Goal: Task Accomplishment & Management: Complete application form

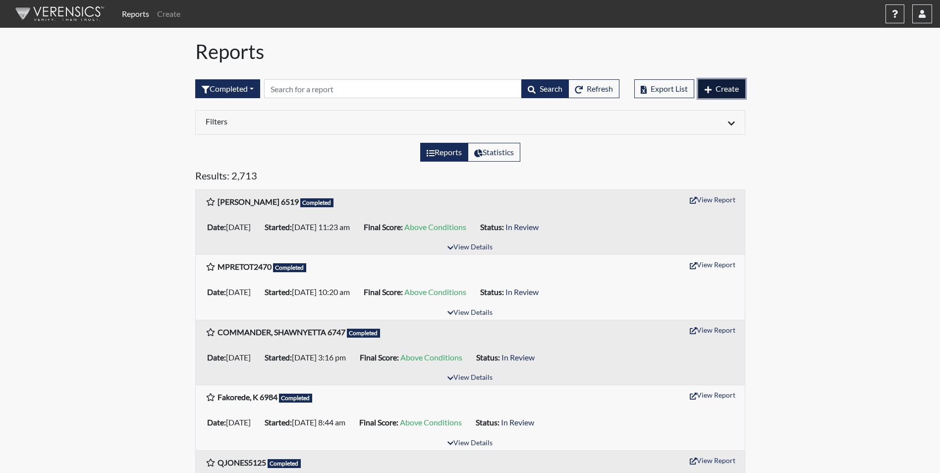
click at [714, 90] on button "Create" at bounding box center [721, 88] width 47 height 19
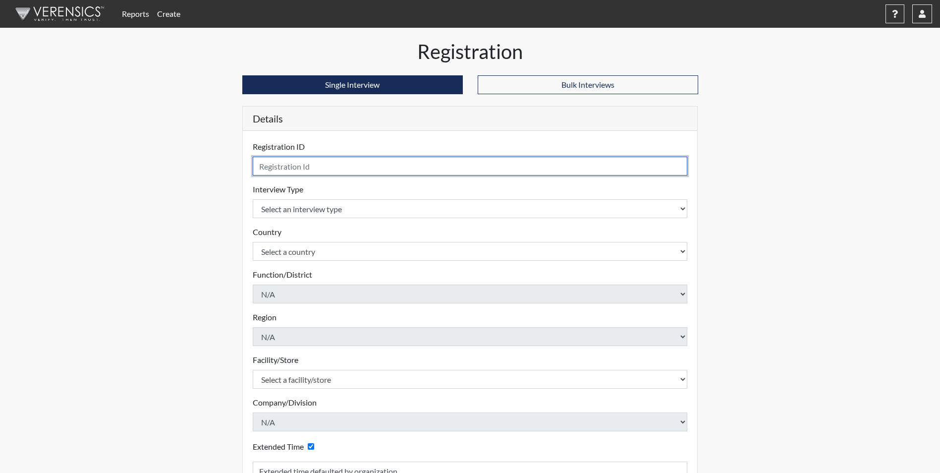
click at [281, 160] on input "text" at bounding box center [470, 166] width 435 height 19
type input "[PERSON_NAME] 4931"
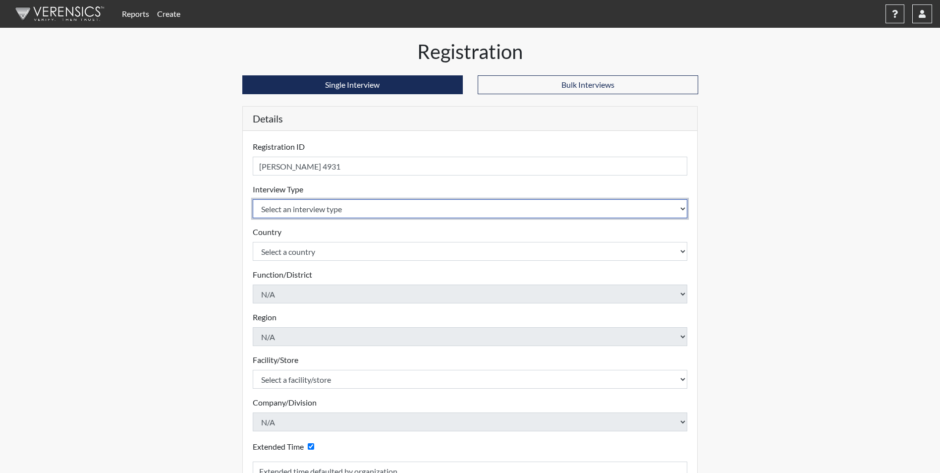
click at [310, 206] on select "Select an interview type Corrections Pre-Employment" at bounding box center [470, 208] width 435 height 19
select select "ff733e93-e1bf-11ea-9c9f-0eff0cf7eb8f"
click at [253, 199] on select "Select an interview type Corrections Pre-Employment" at bounding box center [470, 208] width 435 height 19
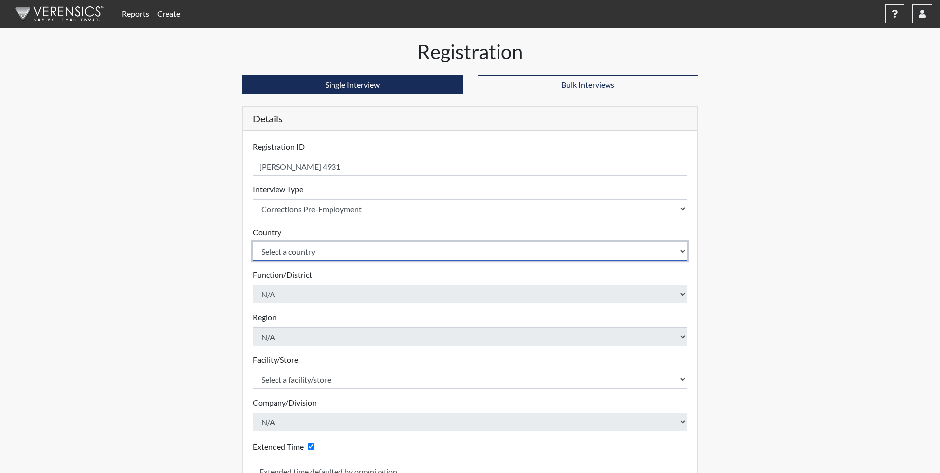
click at [313, 248] on select "Select a country [GEOGRAPHIC_DATA] [GEOGRAPHIC_DATA]" at bounding box center [470, 251] width 435 height 19
select select "united-states-of-[GEOGRAPHIC_DATA]"
click at [253, 242] on select "Select a country [GEOGRAPHIC_DATA] [GEOGRAPHIC_DATA]" at bounding box center [470, 251] width 435 height 19
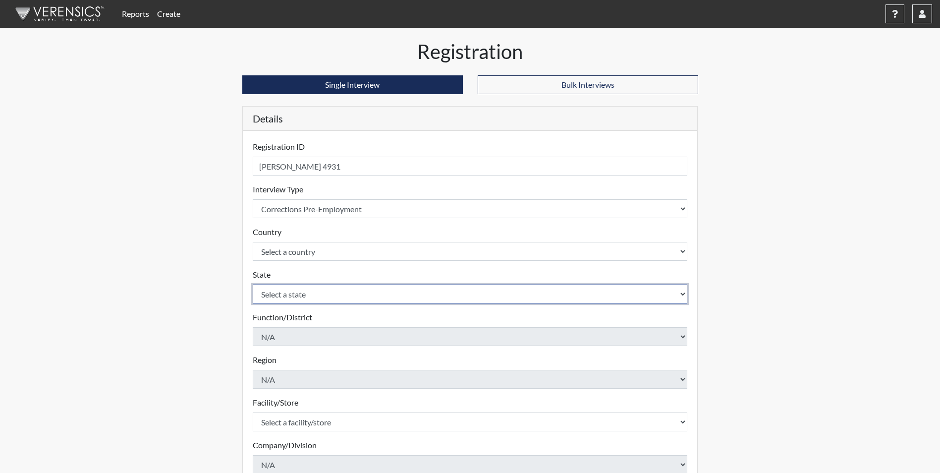
click at [383, 295] on select "Select a state [US_STATE] [US_STATE] [US_STATE] [US_STATE] [US_STATE] [US_STATE…" at bounding box center [470, 293] width 435 height 19
select select "SC"
click at [253, 284] on select "Select a state [US_STATE] [US_STATE] [US_STATE] [US_STATE] [US_STATE] [US_STATE…" at bounding box center [470, 293] width 435 height 19
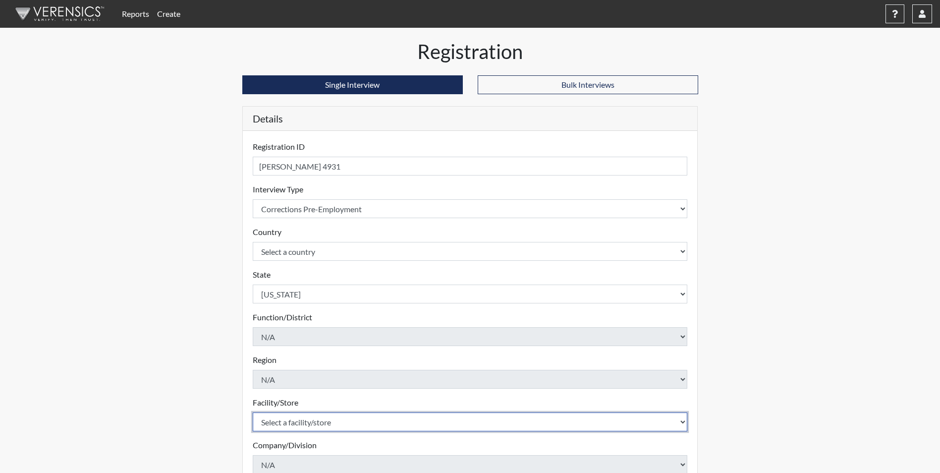
click at [322, 421] on select "Select a facility/store [GEOGRAPHIC_DATA] CI Broad River CI [PERSON_NAME] CI Di…" at bounding box center [470, 421] width 435 height 19
select select "61ab0ec9-3915-4257-bc03-7b4f61d7e4e7"
click at [253, 412] on select "Select a facility/store [GEOGRAPHIC_DATA] CI Broad River CI [PERSON_NAME] CI Di…" at bounding box center [470, 421] width 435 height 19
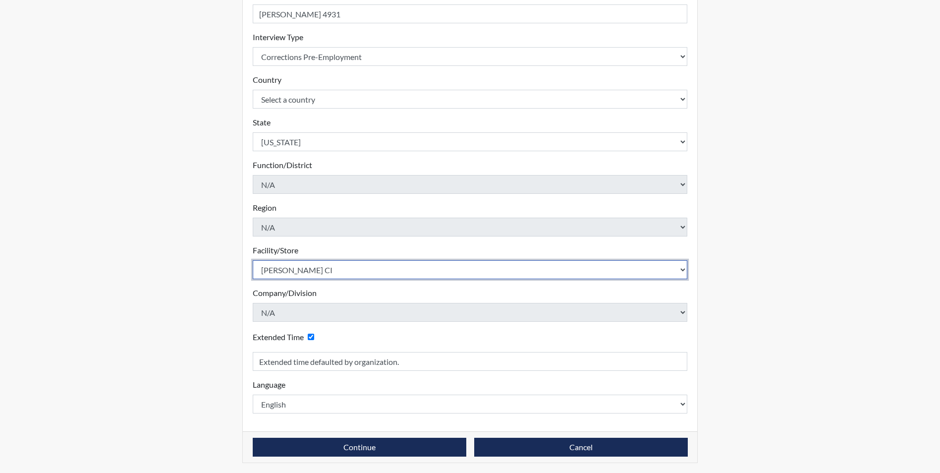
scroll to position [154, 0]
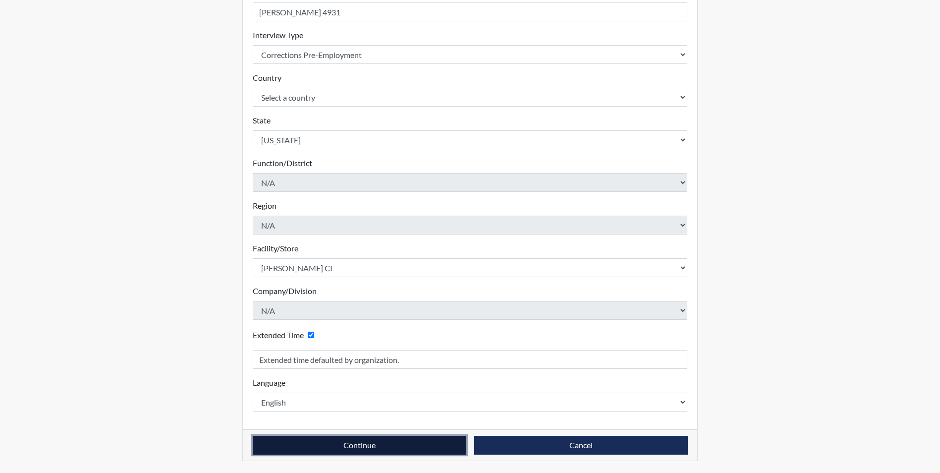
click at [343, 443] on button "Continue" at bounding box center [360, 445] width 214 height 19
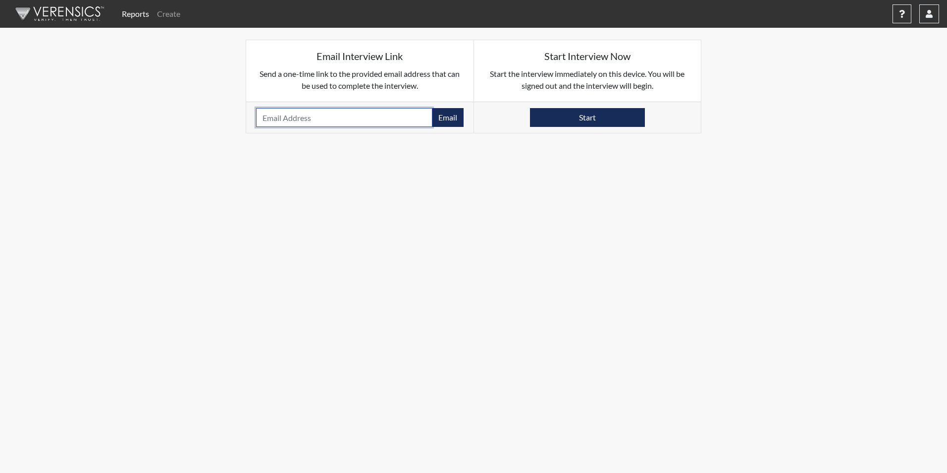
click at [279, 119] on input "email" at bounding box center [344, 117] width 176 height 19
paste input "[EMAIL_ADDRESS][DOMAIN_NAME]"
type input "[EMAIL_ADDRESS][DOMAIN_NAME]"
click at [447, 118] on button "Email" at bounding box center [448, 117] width 32 height 19
